Goal: Transaction & Acquisition: Purchase product/service

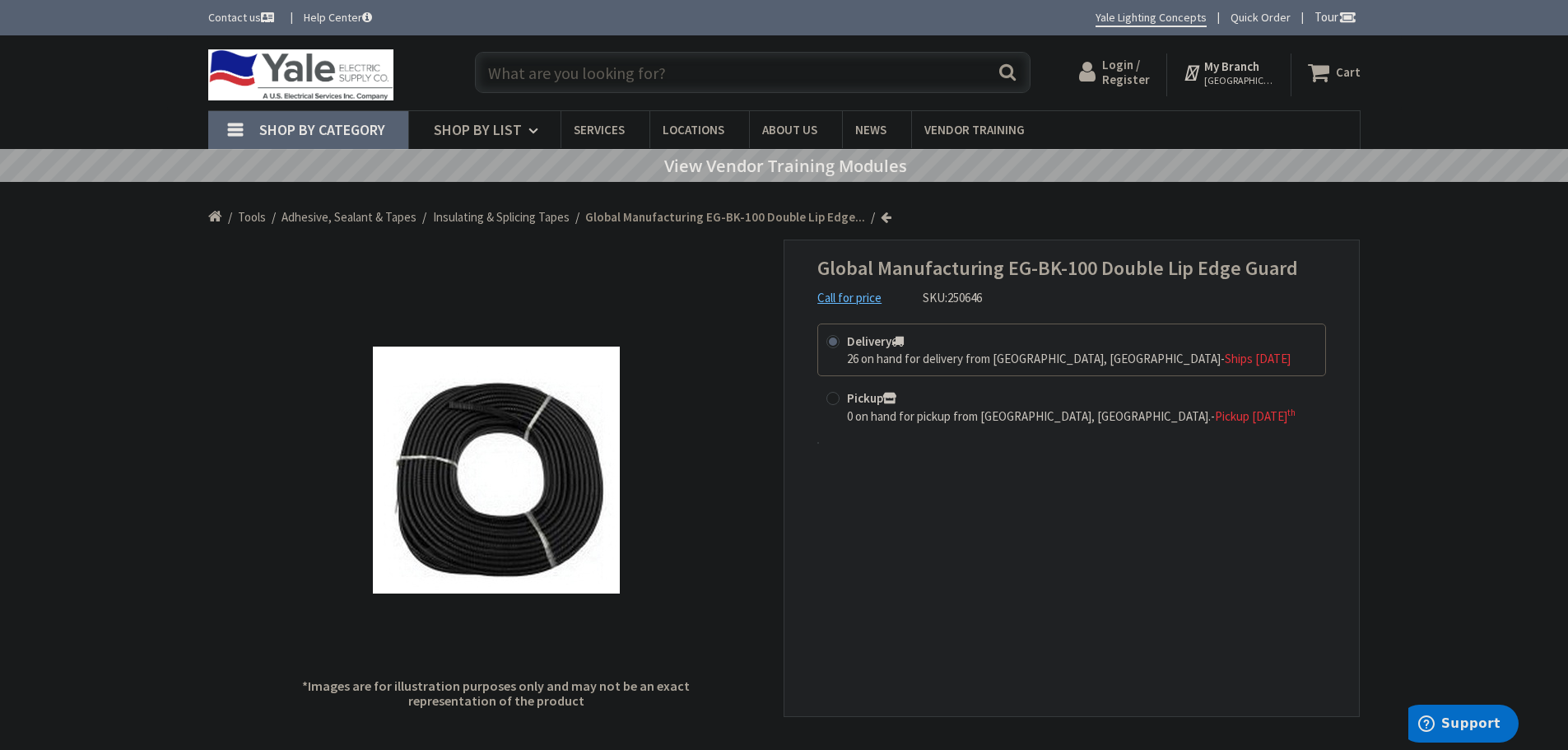
click at [521, 74] on input "text" at bounding box center [752, 72] width 556 height 41
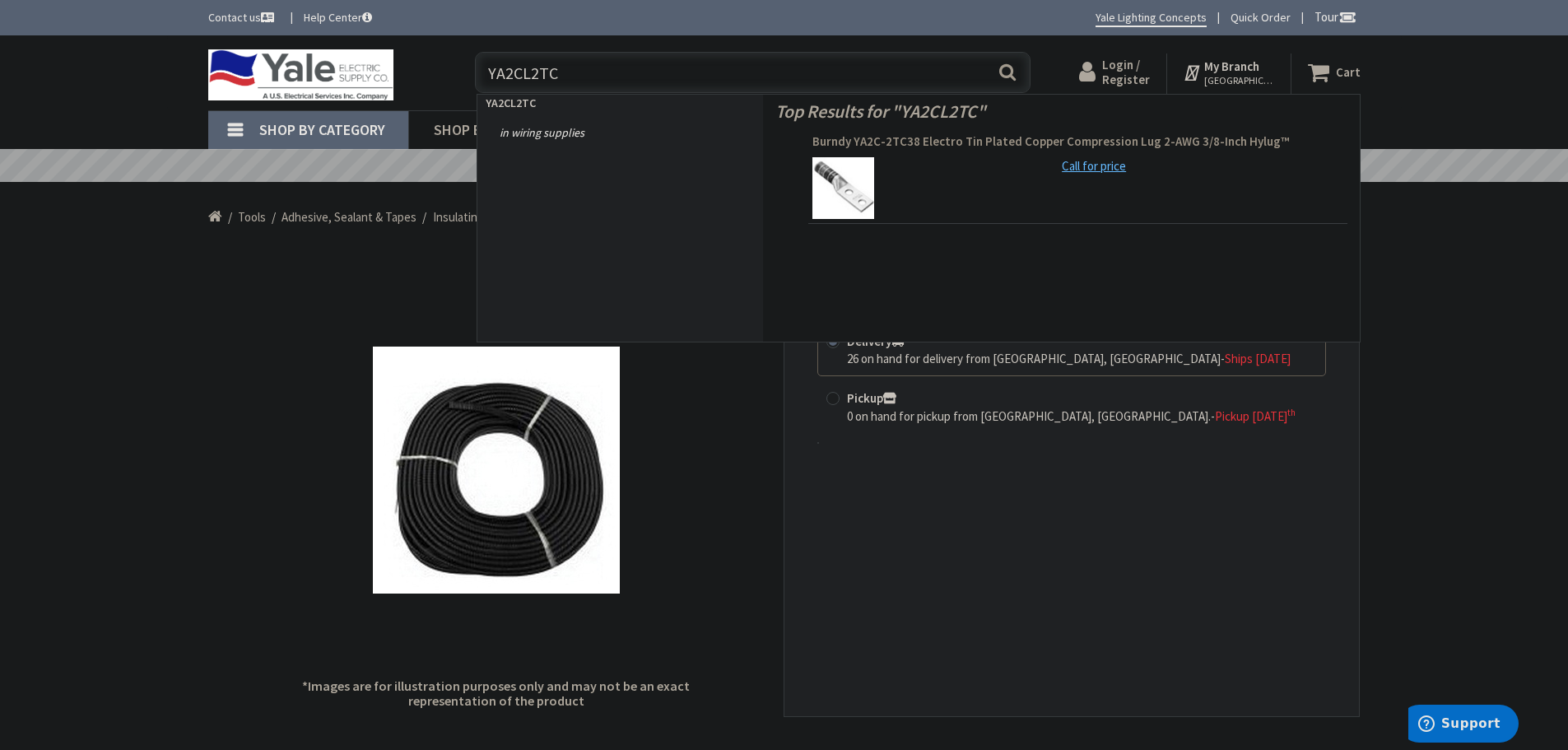
type input "YA2CL2TC"
click at [930, 140] on span "Burndy YA2C-2TC38 Electro Tin Plated Copper Compression Lug 2-AWG 3/8-Inch Hylu…" at bounding box center [1077, 142] width 531 height 17
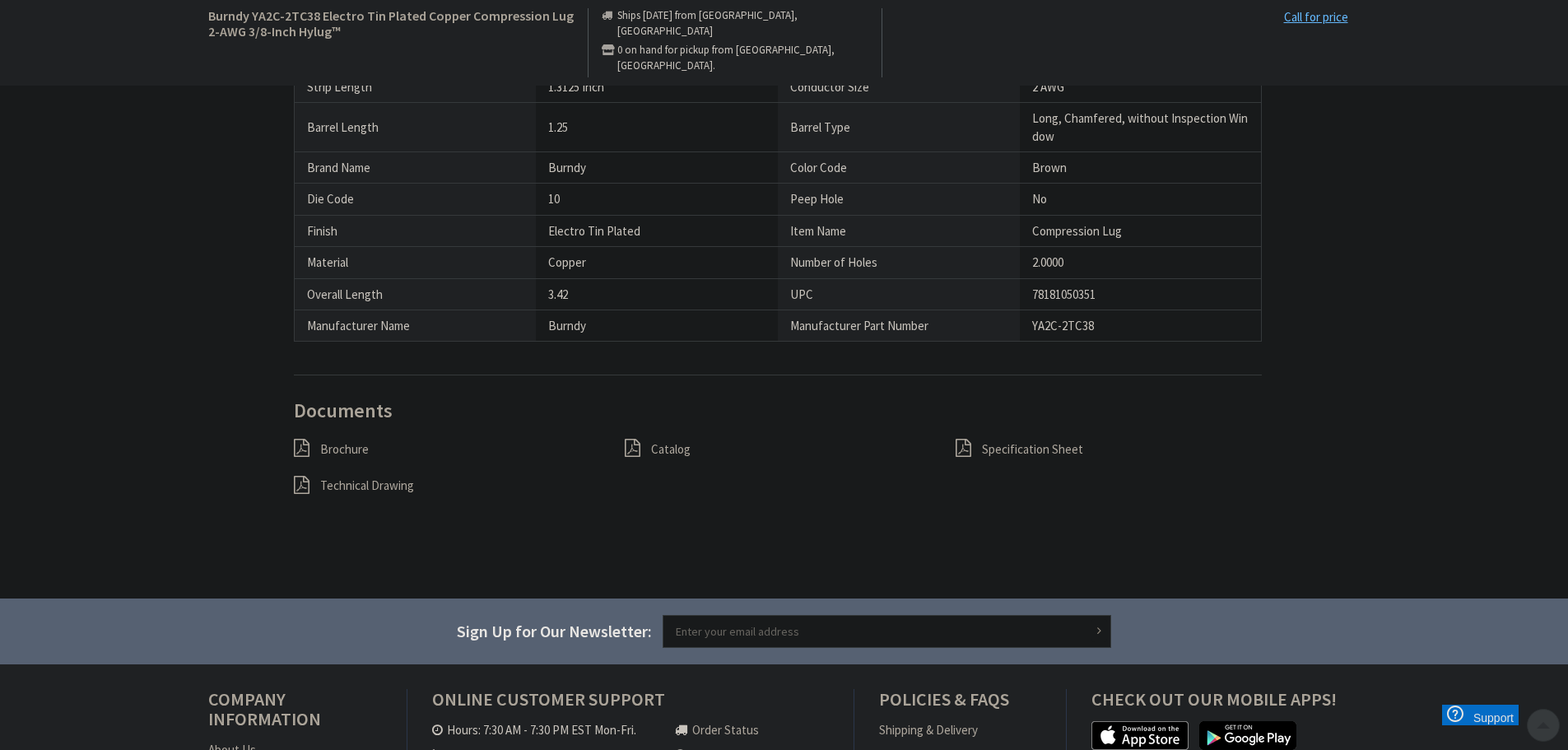
scroll to position [1235, 0]
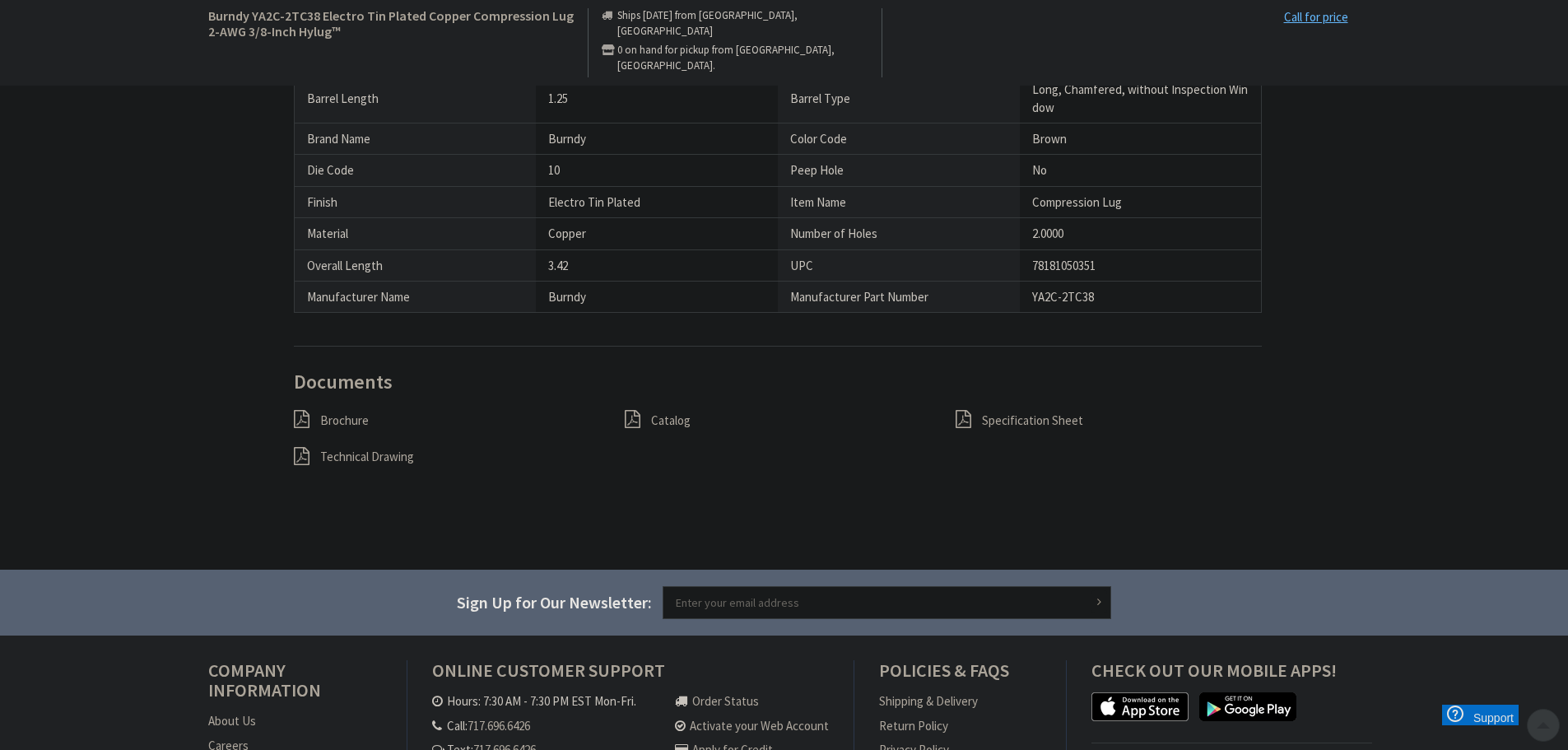
click at [349, 417] on span "Brochure" at bounding box center [344, 420] width 48 height 16
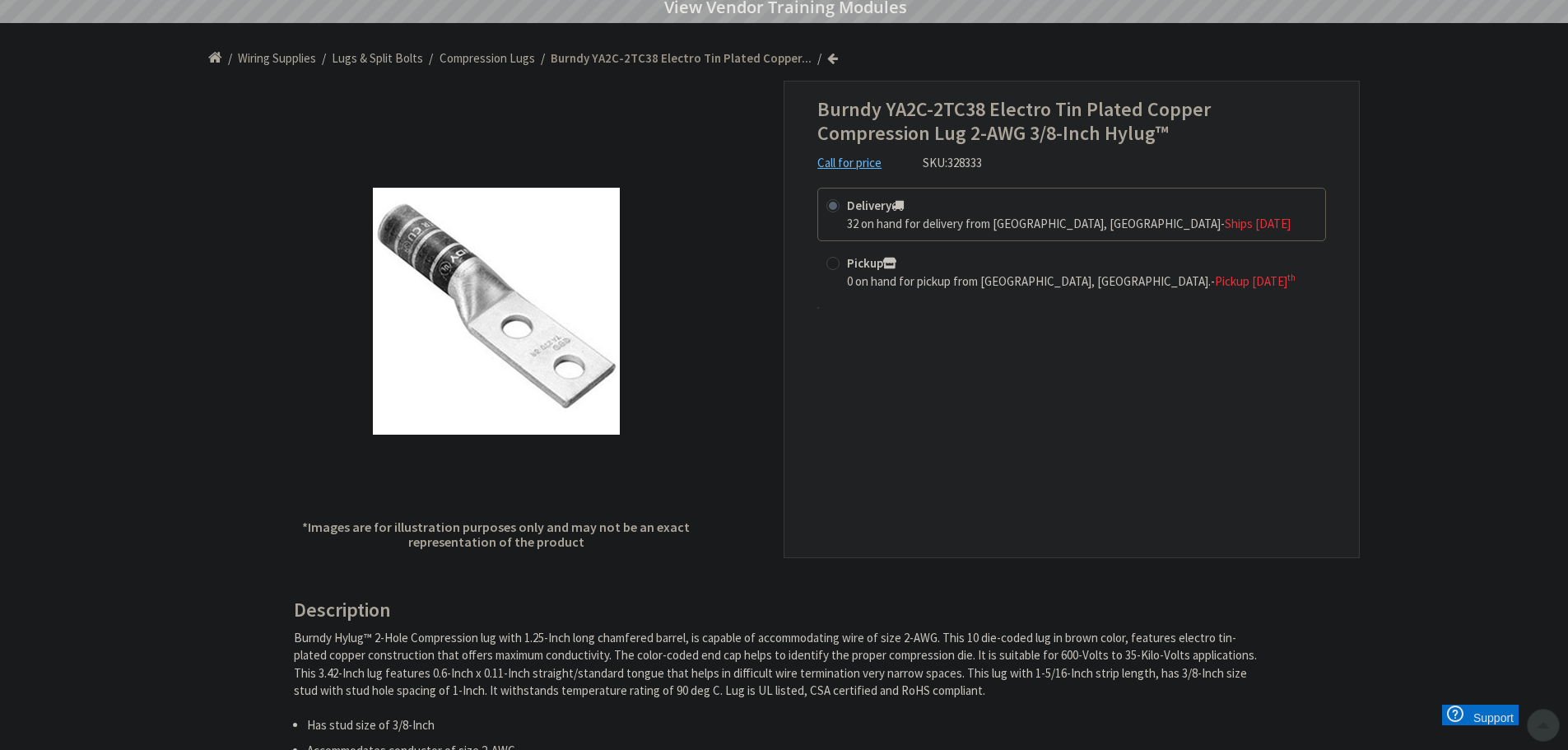
scroll to position [0, 0]
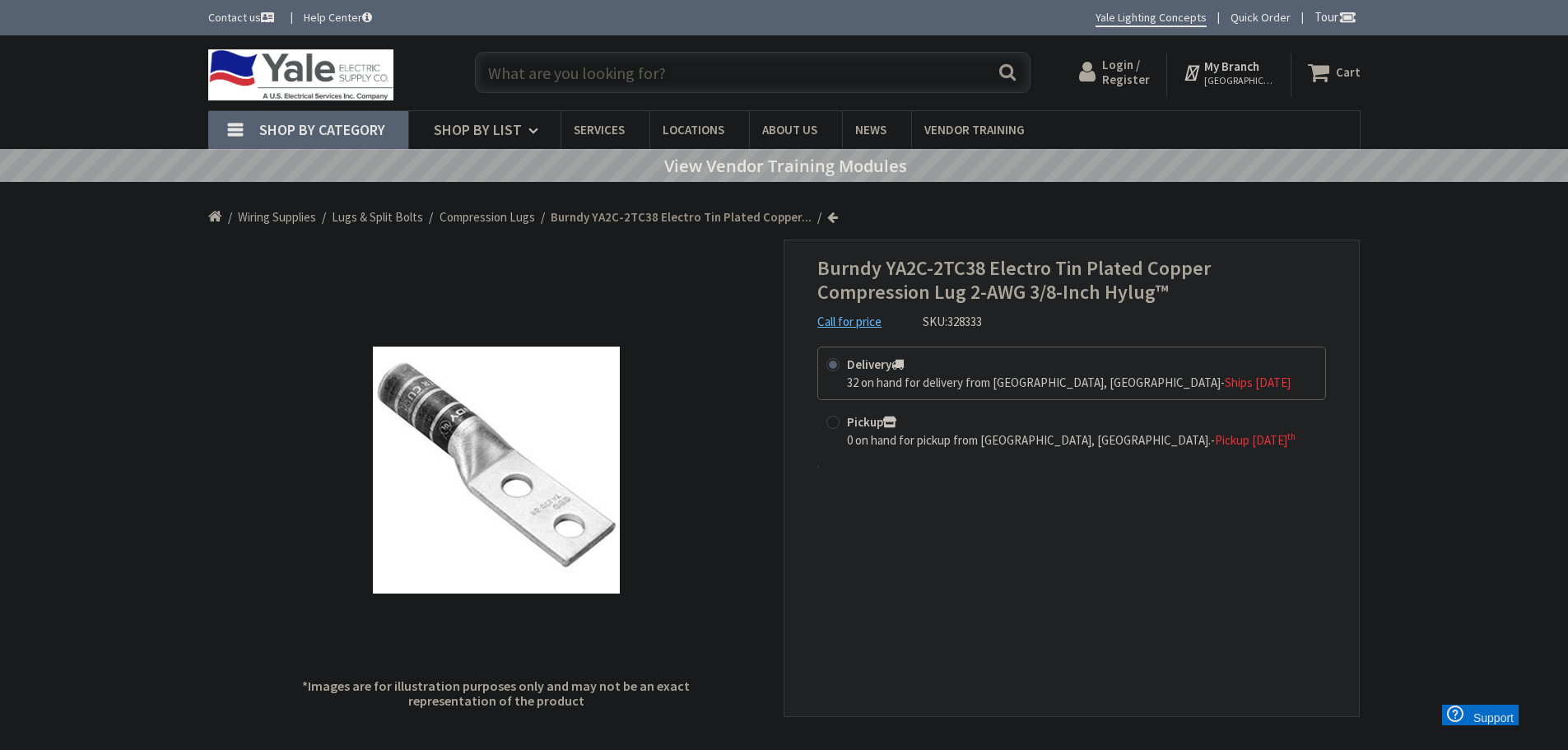
drag, startPoint x: 539, startPoint y: 71, endPoint x: 527, endPoint y: 74, distance: 12.4
click at [539, 71] on input "text" at bounding box center [752, 72] width 556 height 41
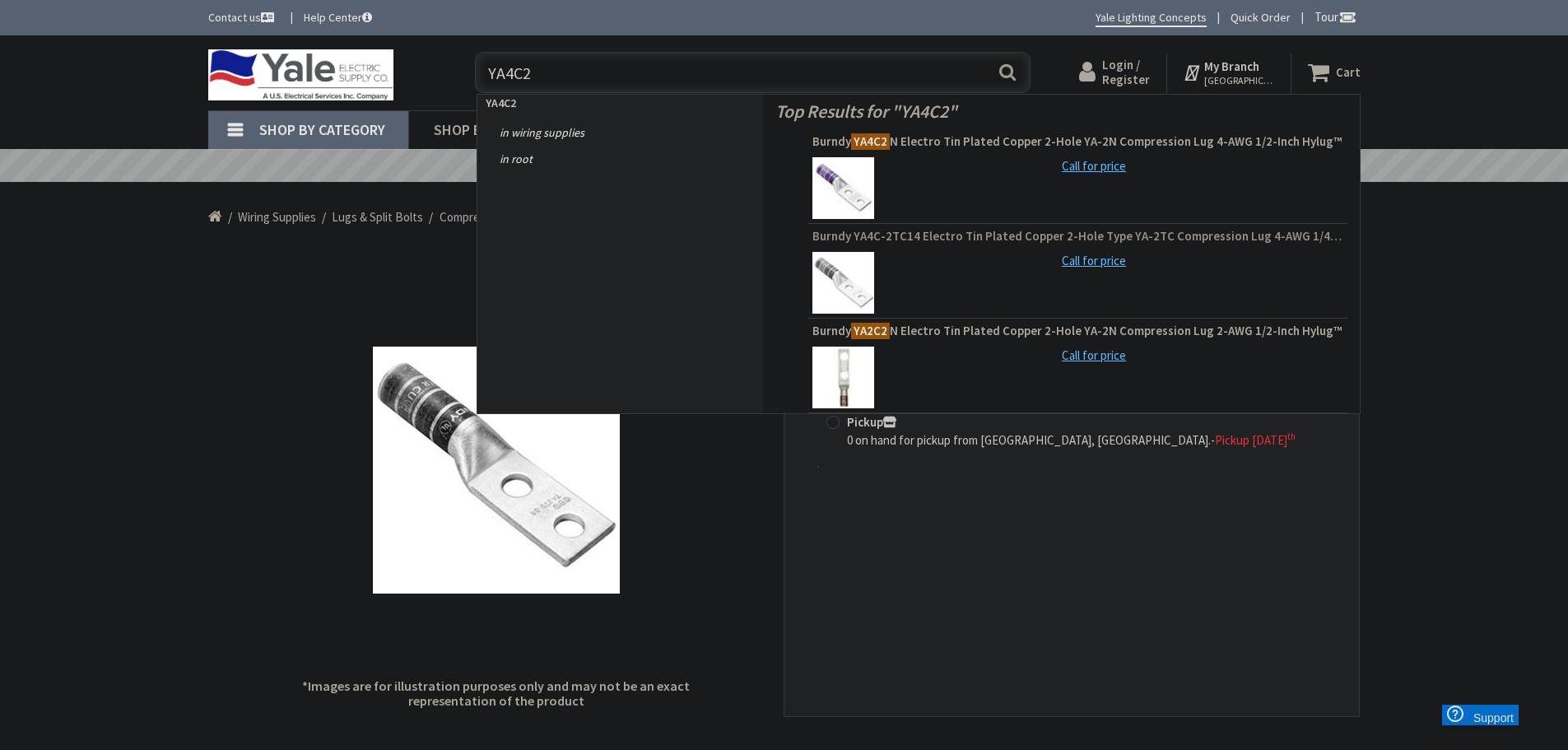
type input "YA4C2"
click at [936, 236] on span "Burndy YA4C-2TC14 Electro Tin Plated Copper 2-Hole Type YA-2TC Compression Lug …" at bounding box center [1077, 237] width 531 height 17
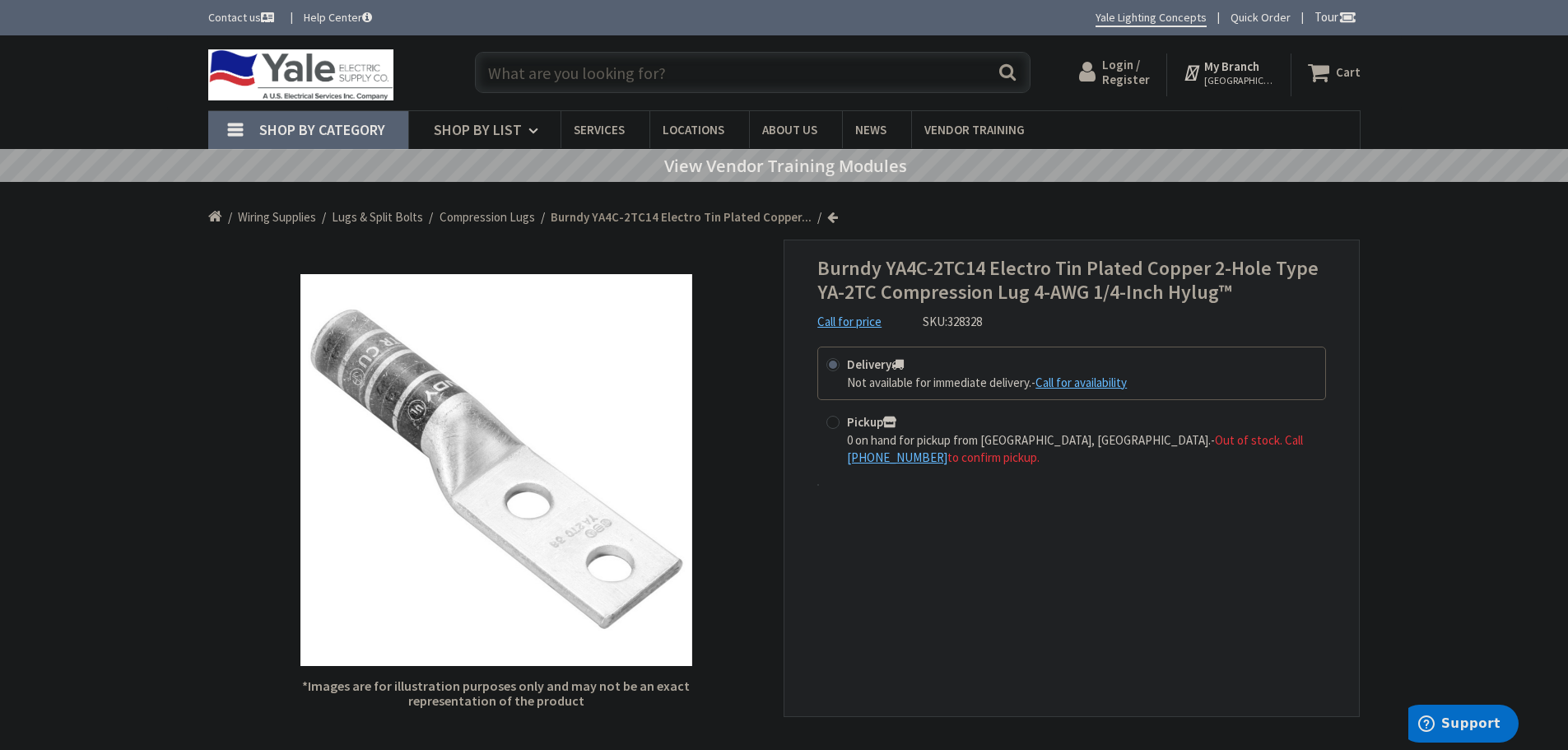
click at [543, 78] on input "text" at bounding box center [752, 72] width 556 height 41
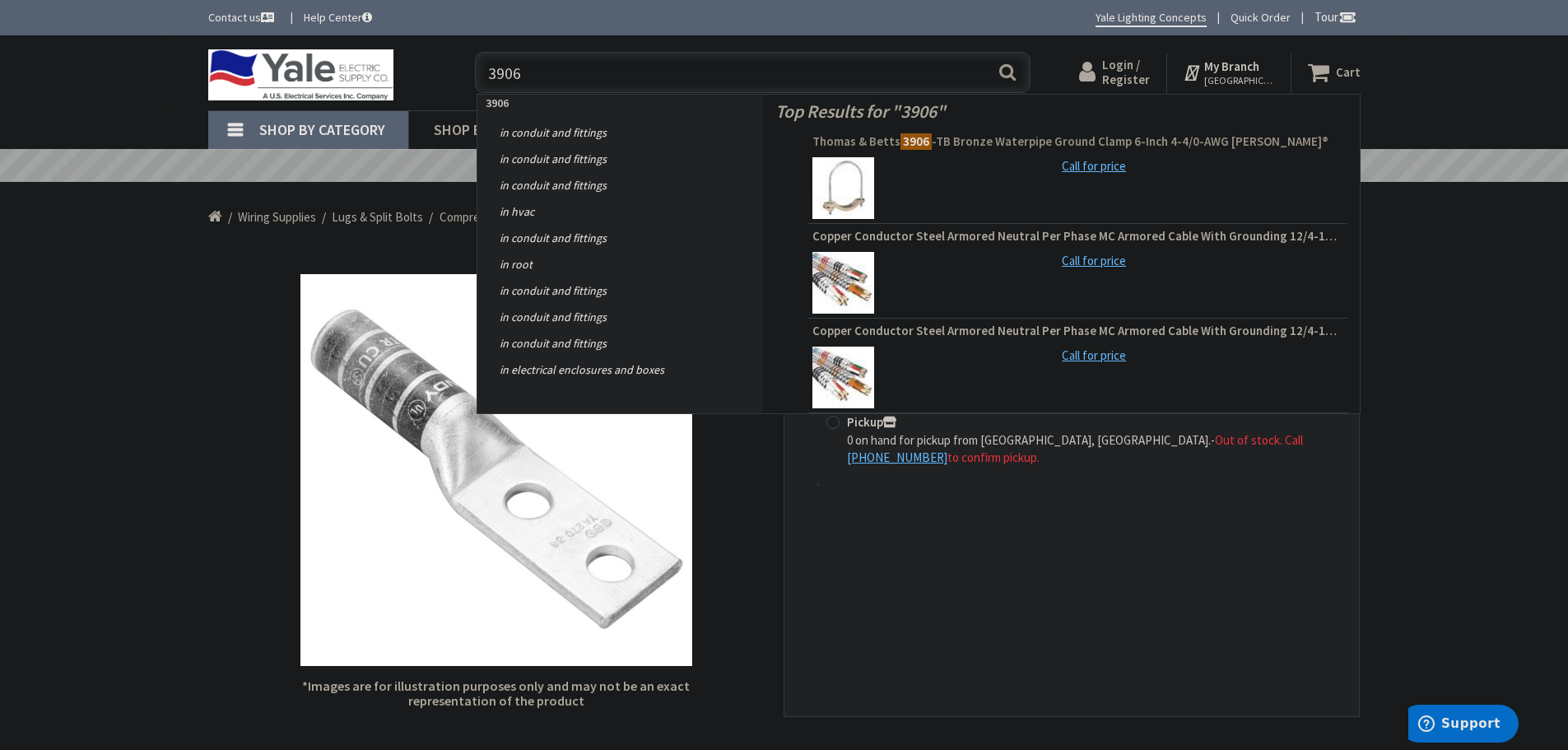
type input "3906"
click at [1017, 141] on span "Thomas & Betts 3906 -TB Bronze Waterpipe Ground Clamp 6-Inch 4-4/0-AWG Blackbur…" at bounding box center [1077, 142] width 531 height 17
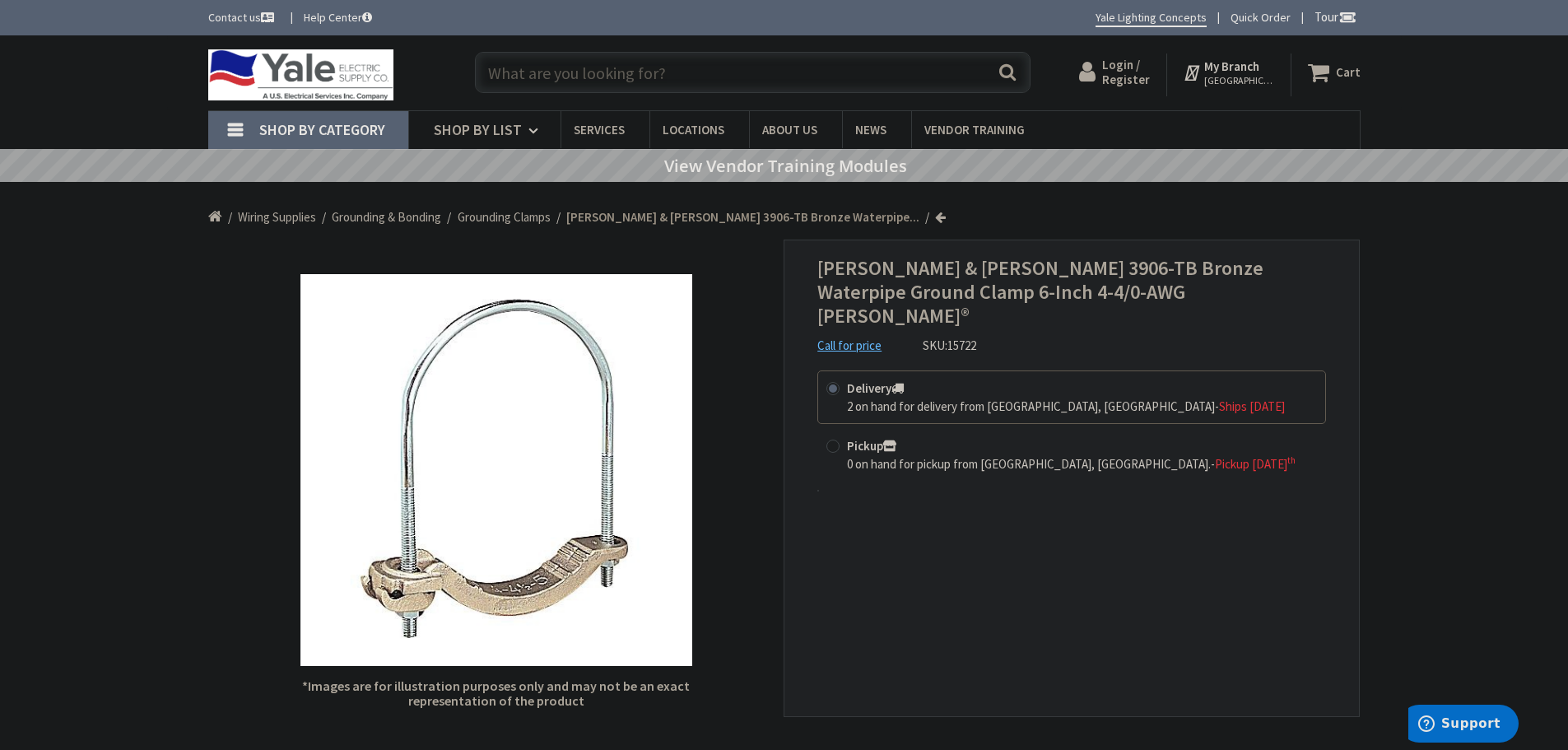
click at [517, 74] on input "text" at bounding box center [752, 72] width 556 height 41
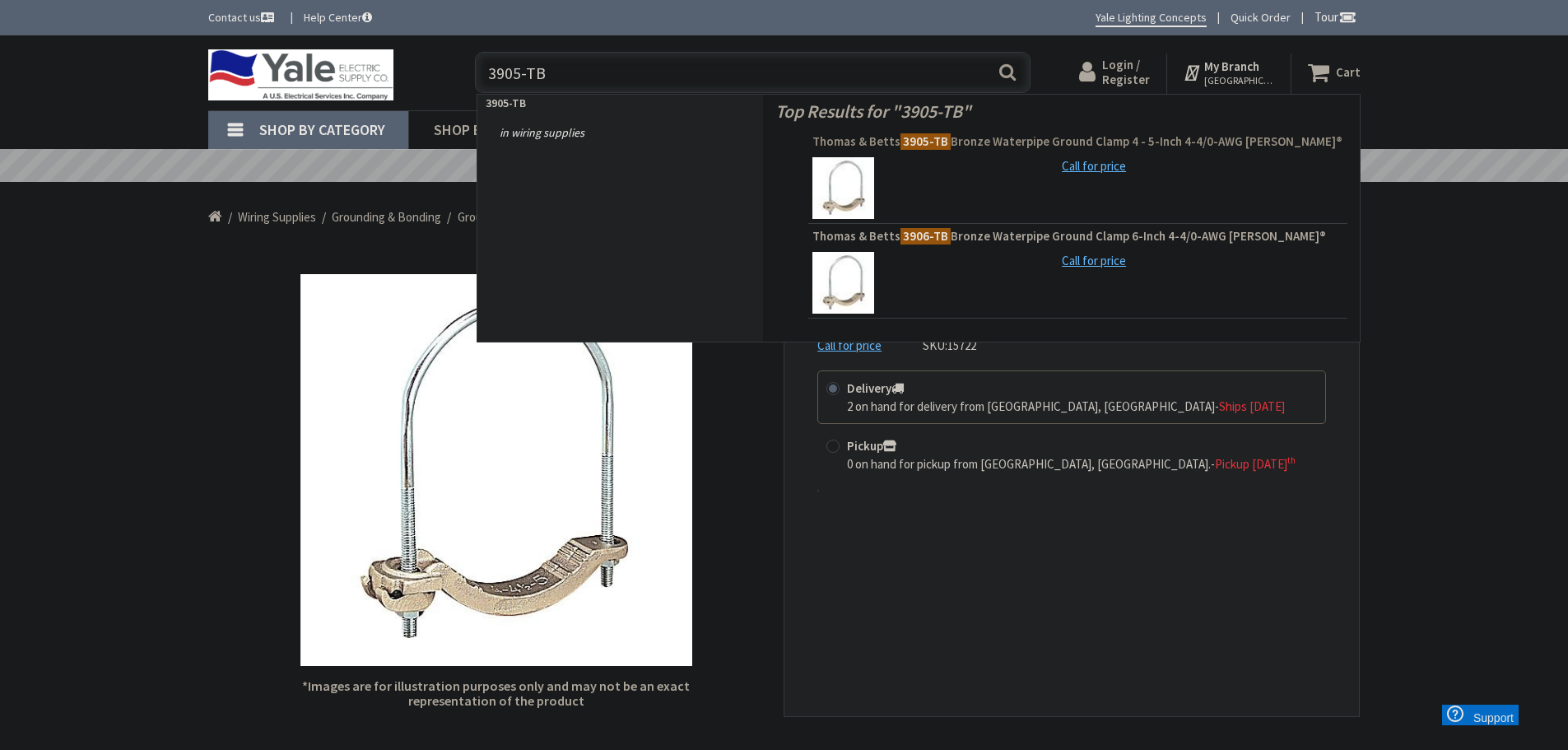
type input "3905-TB"
click at [995, 137] on span "Thomas & Betts 3905-TB Bronze Waterpipe Ground Clamp 4 - 5-Inch 4-4/0-AWG Black…" at bounding box center [1077, 142] width 531 height 17
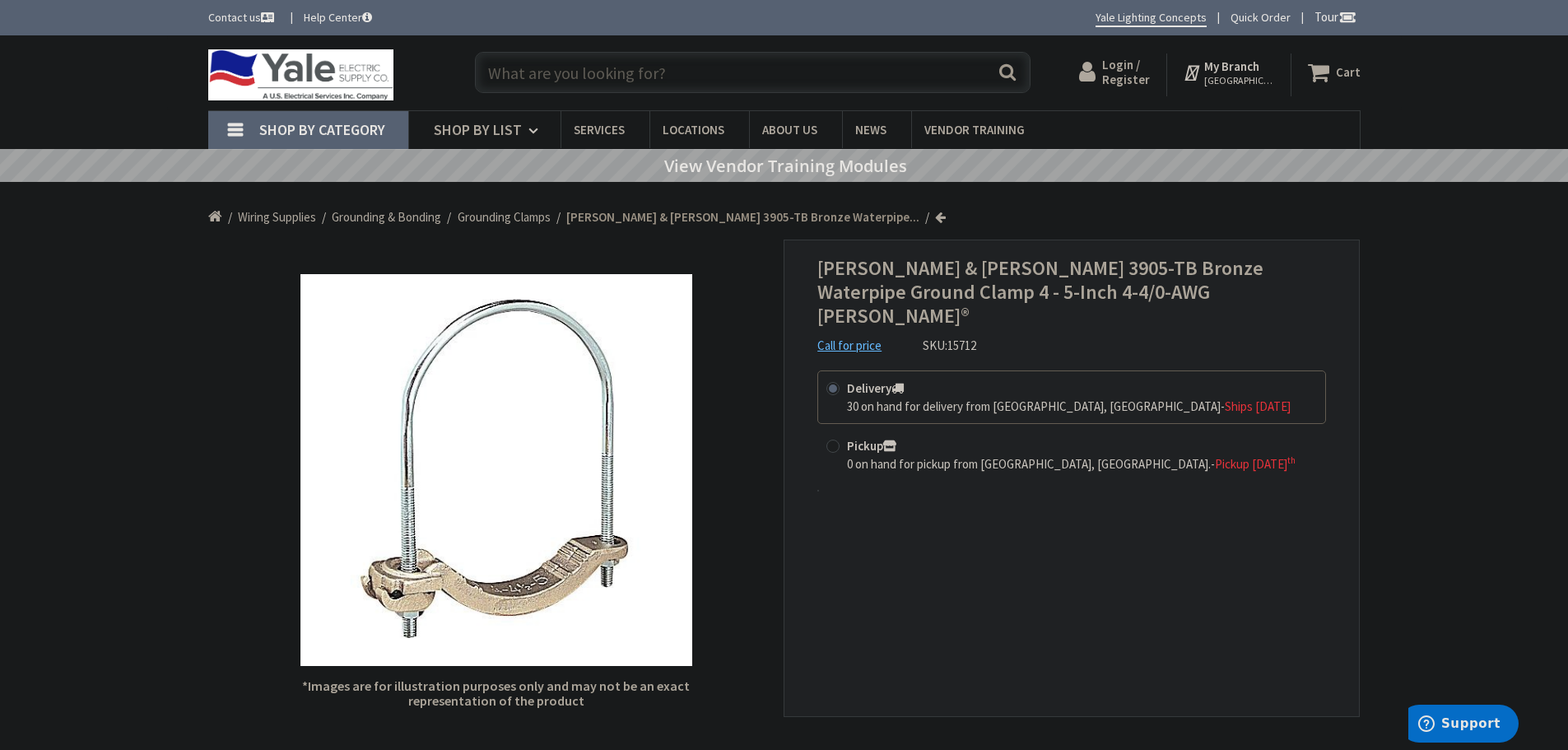
click at [580, 71] on input "text" at bounding box center [752, 72] width 556 height 41
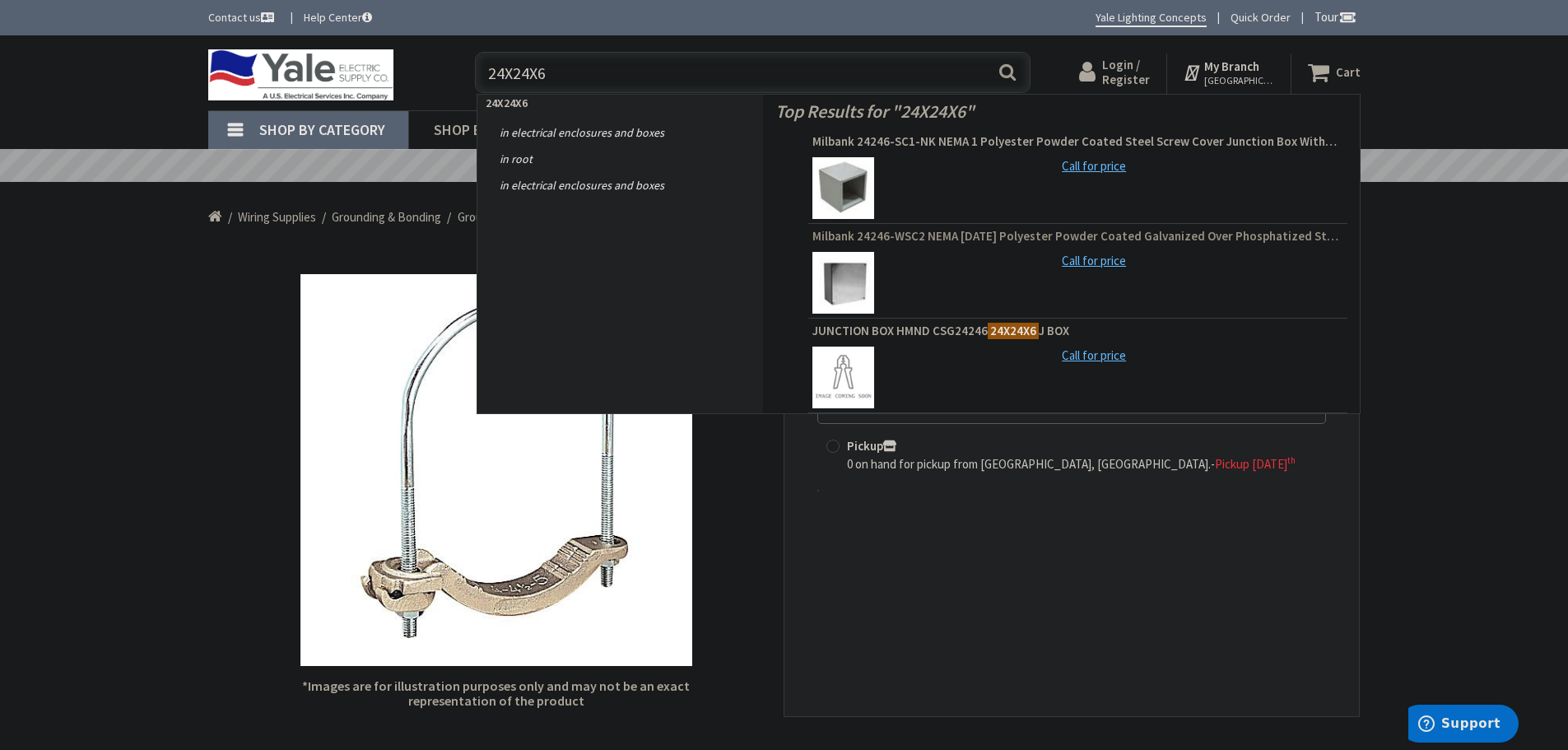
type input "24X24X6"
click at [925, 229] on span "Milbank 24246-WSC2 NEMA 1/3/12 Polyester Powder Coated Galvanized Over Phosphat…" at bounding box center [1077, 237] width 531 height 17
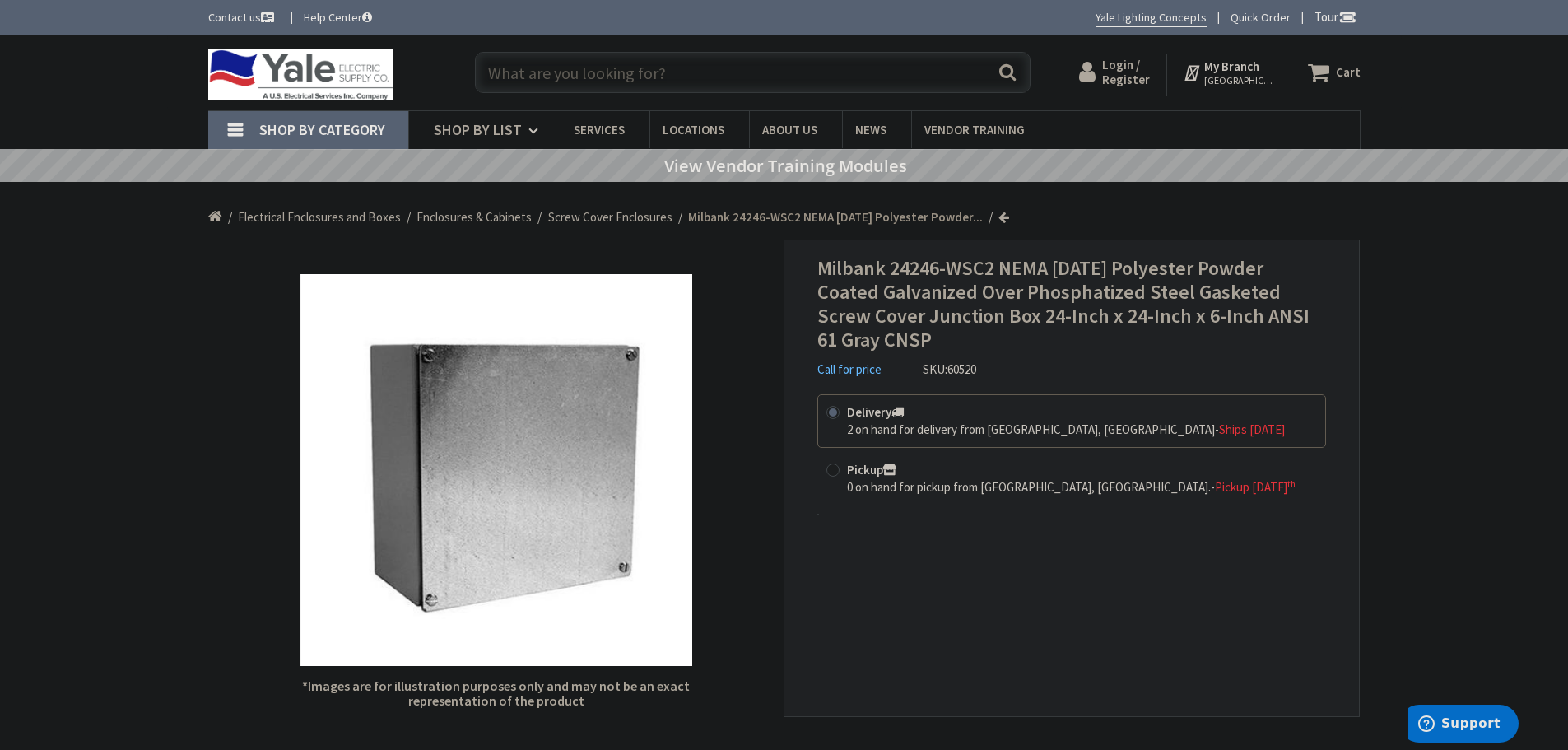
click at [517, 77] on input "text" at bounding box center [752, 72] width 556 height 41
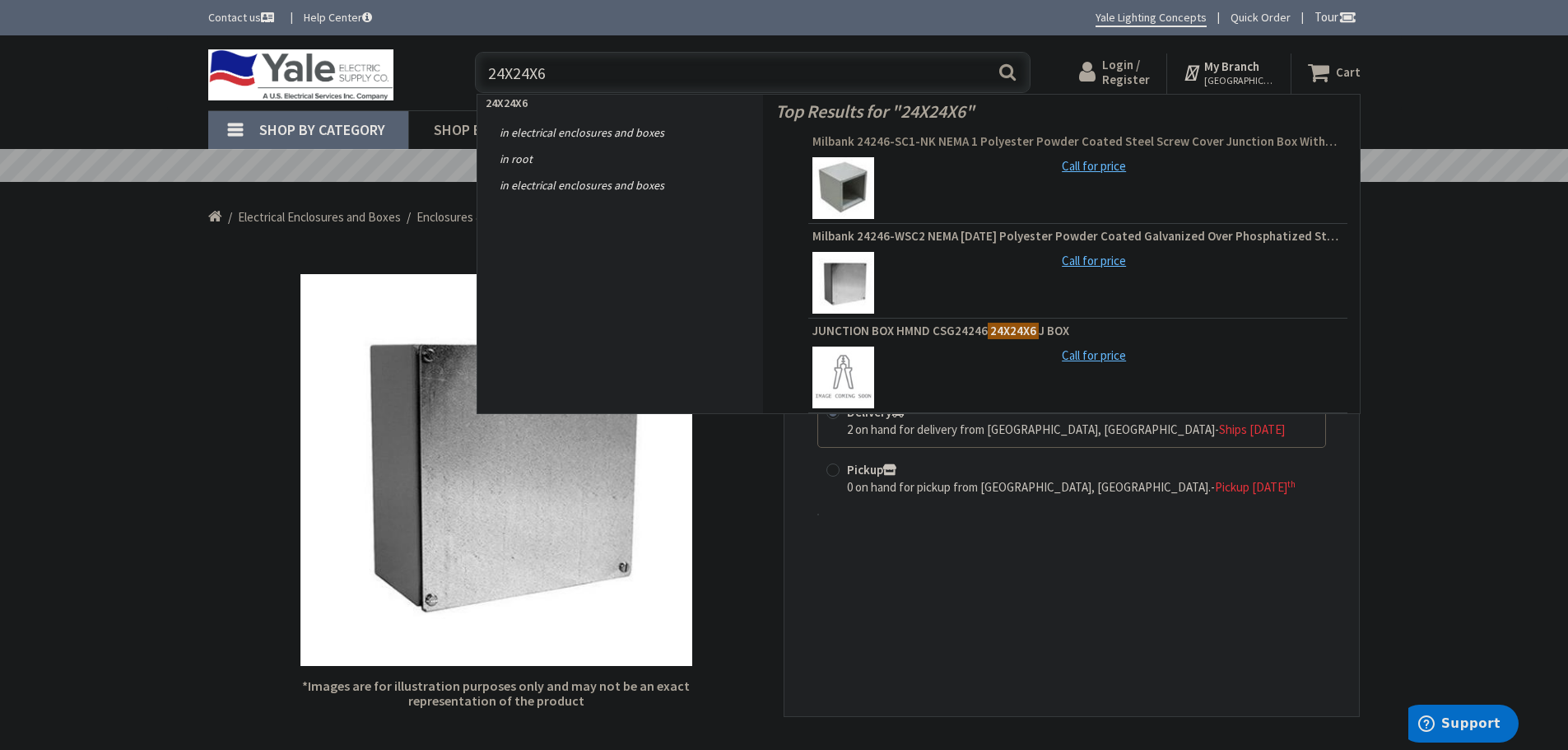
type input "24X24X6"
click at [949, 141] on span "Milbank 24246-SC1-NK NEMA 1 Polyester Powder Coated Steel Screw Cover Junction …" at bounding box center [1077, 142] width 531 height 17
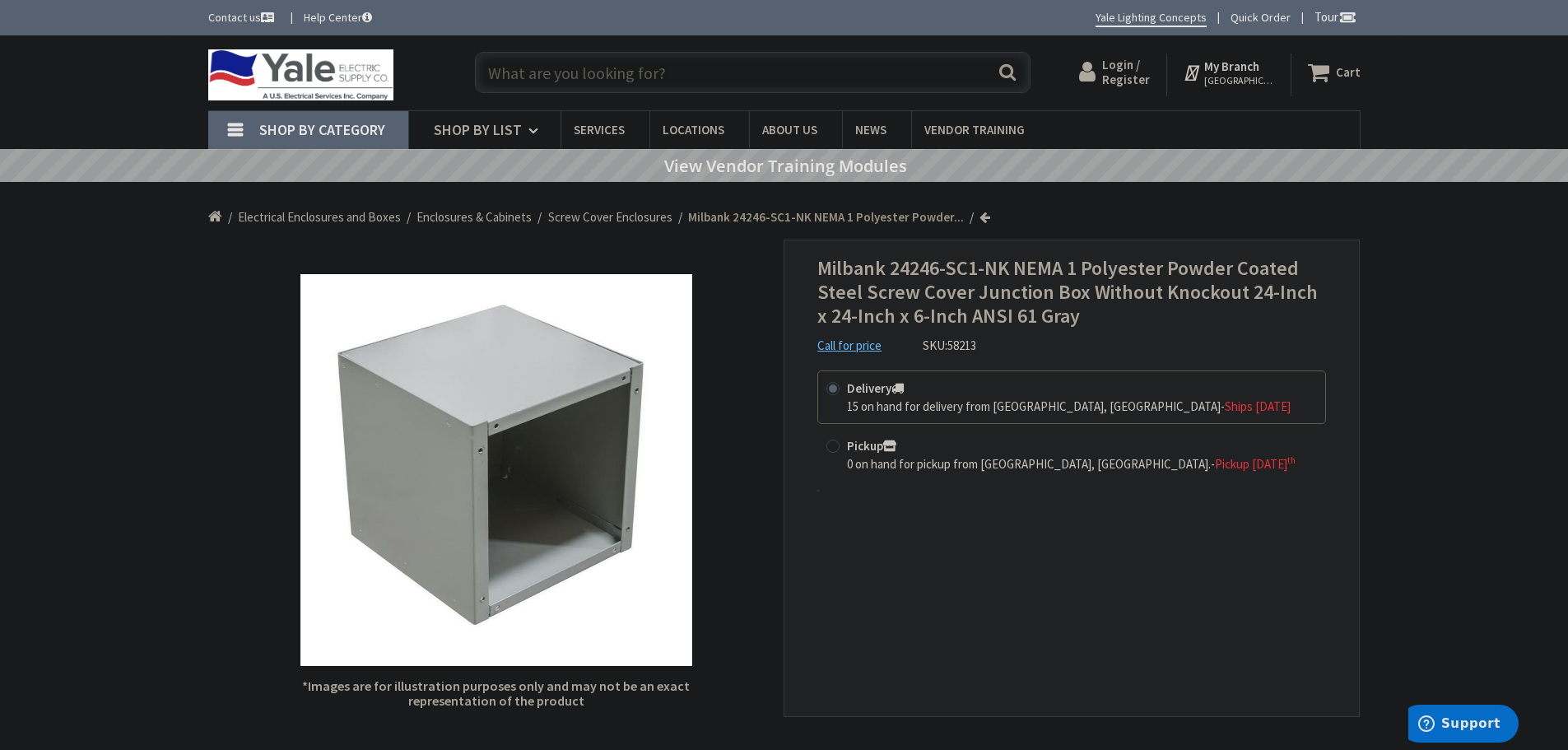
click at [1245, 67] on strong "My Branch" at bounding box center [1232, 66] width 55 height 16
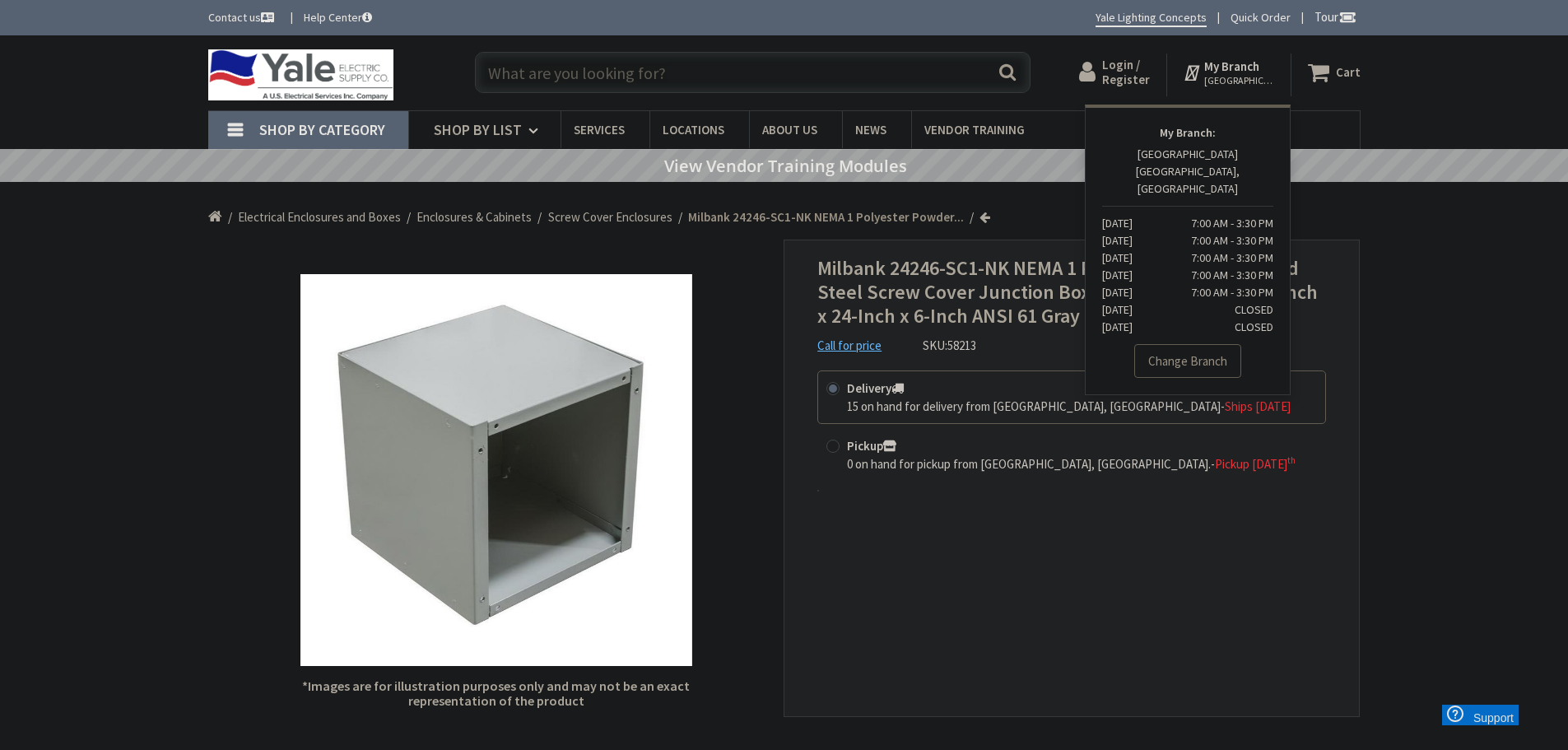
click at [1168, 357] on link "Change Branch" at bounding box center [1188, 361] width 107 height 34
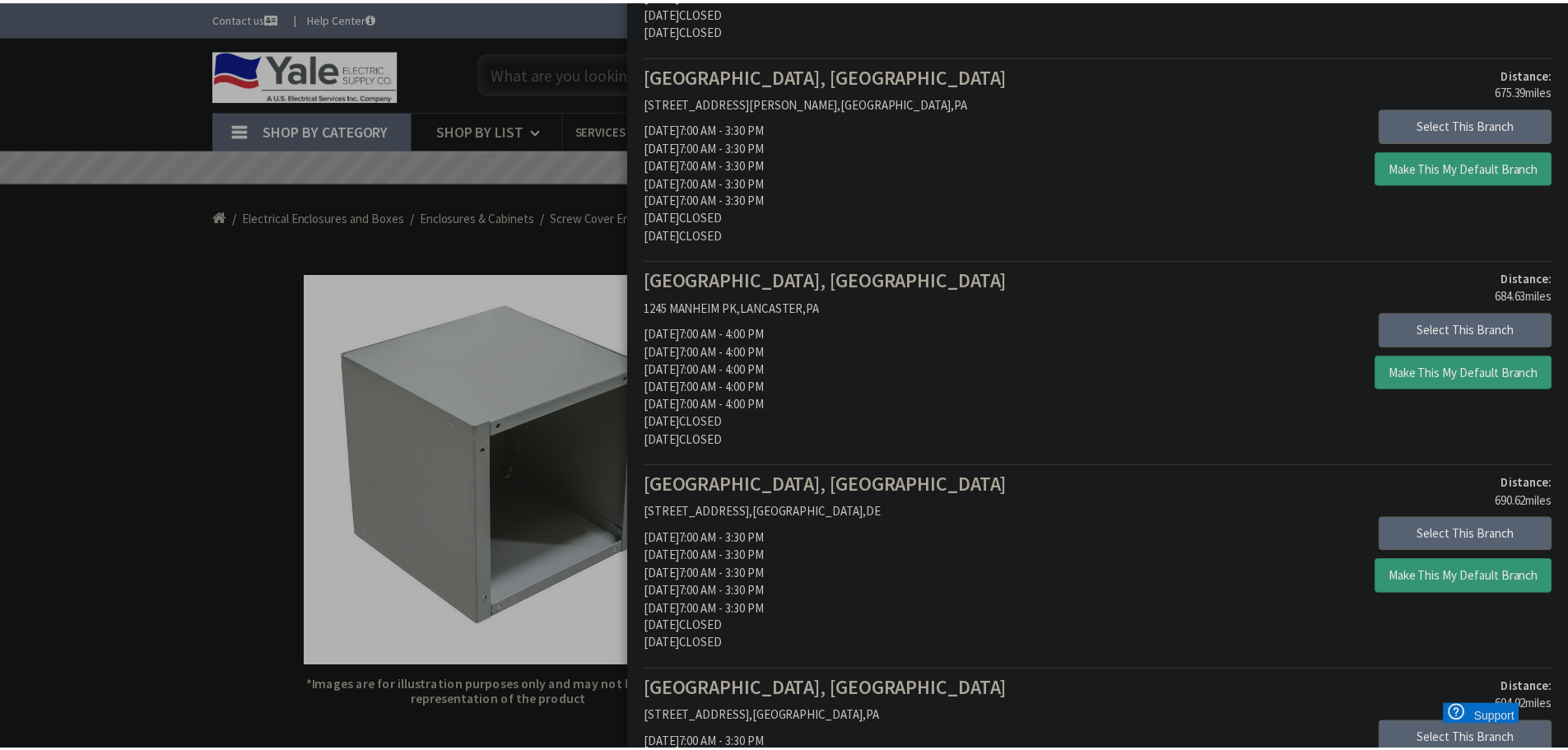
scroll to position [494, 0]
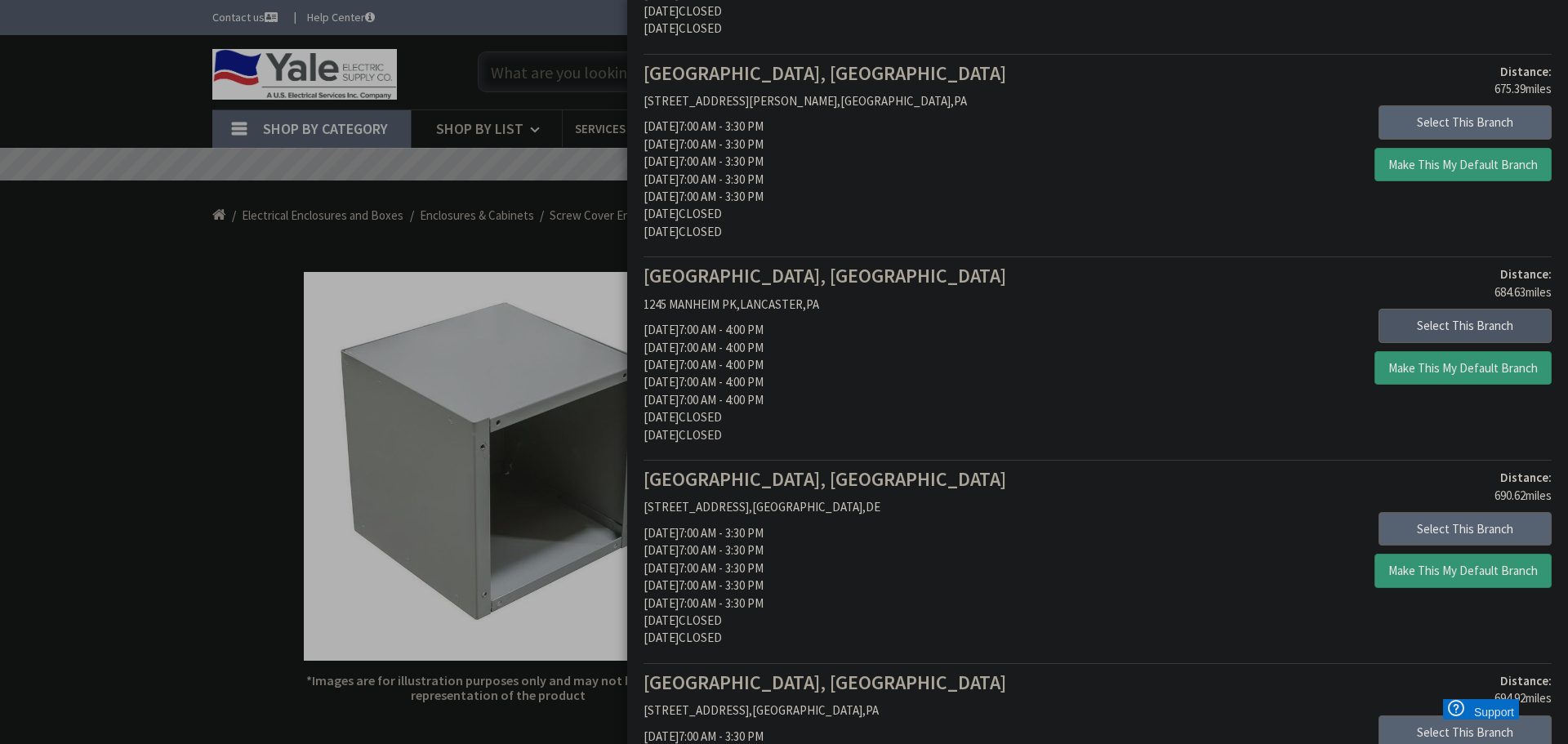
click at [1459, 319] on button "Select This Branch" at bounding box center [1465, 325] width 173 height 34
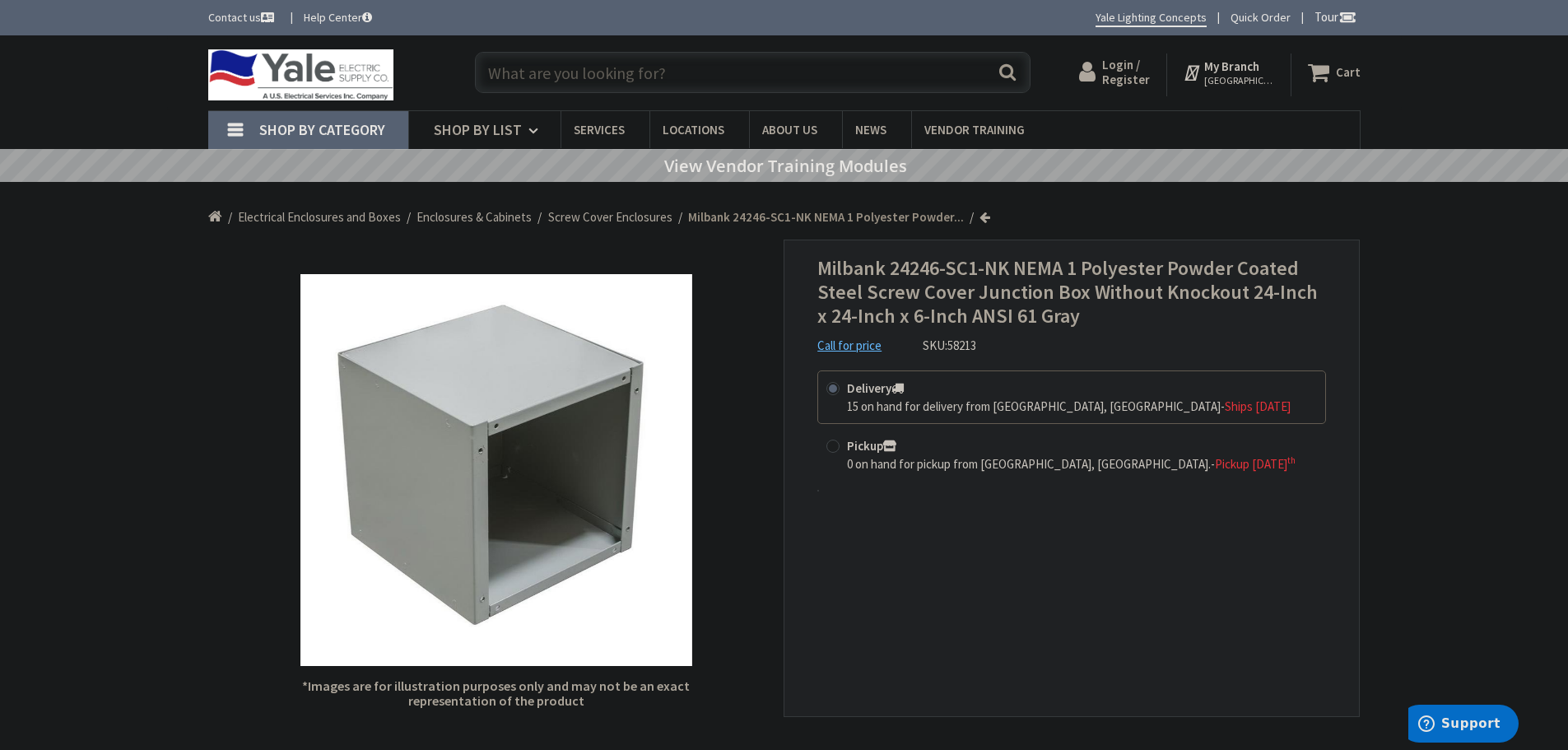
click at [498, 60] on input "text" at bounding box center [752, 72] width 556 height 41
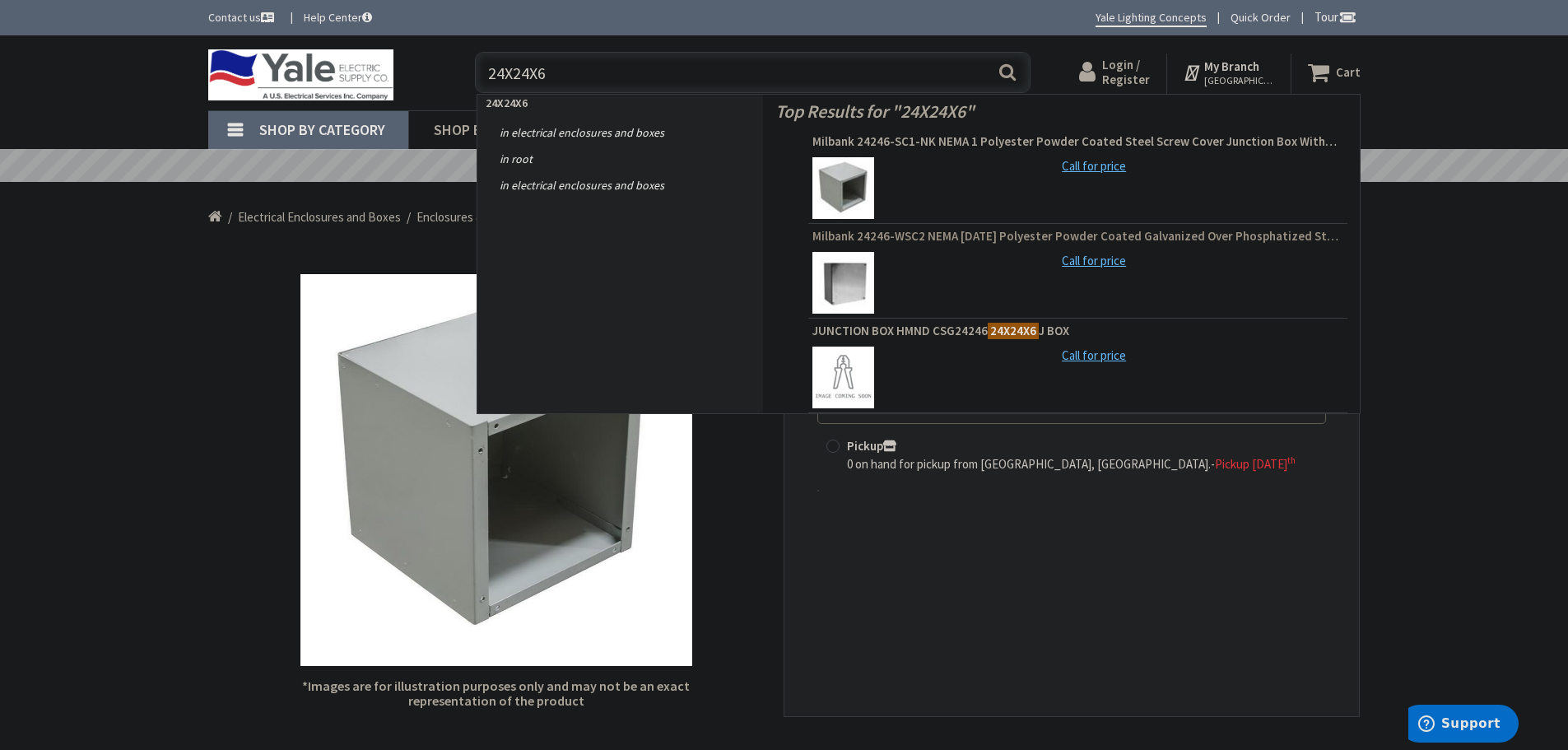
type input "24X24X6"
click at [966, 237] on span "Milbank 24246-WSC2 NEMA [DATE] Polyester Powder Coated Galvanized Over Phosphat…" at bounding box center [1077, 237] width 531 height 17
